Goal: Navigation & Orientation: Find specific page/section

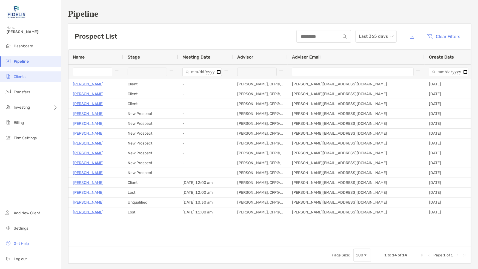
click at [22, 77] on span "Clients" at bounding box center [20, 77] width 12 height 5
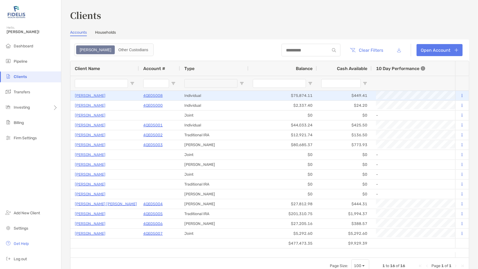
click at [150, 95] on p "4QE05008" at bounding box center [152, 95] width 19 height 7
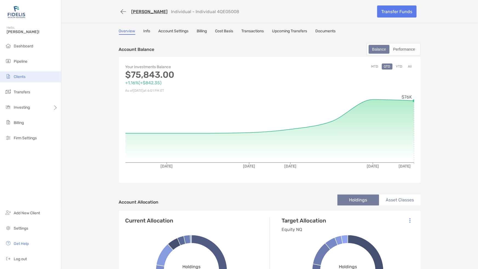
click at [23, 78] on span "Clients" at bounding box center [20, 77] width 12 height 5
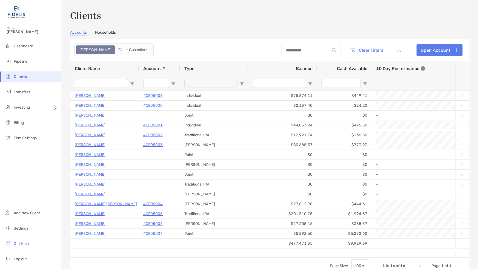
click at [28, 82] on li "Clients" at bounding box center [30, 77] width 61 height 11
